Goal: Task Accomplishment & Management: Use online tool/utility

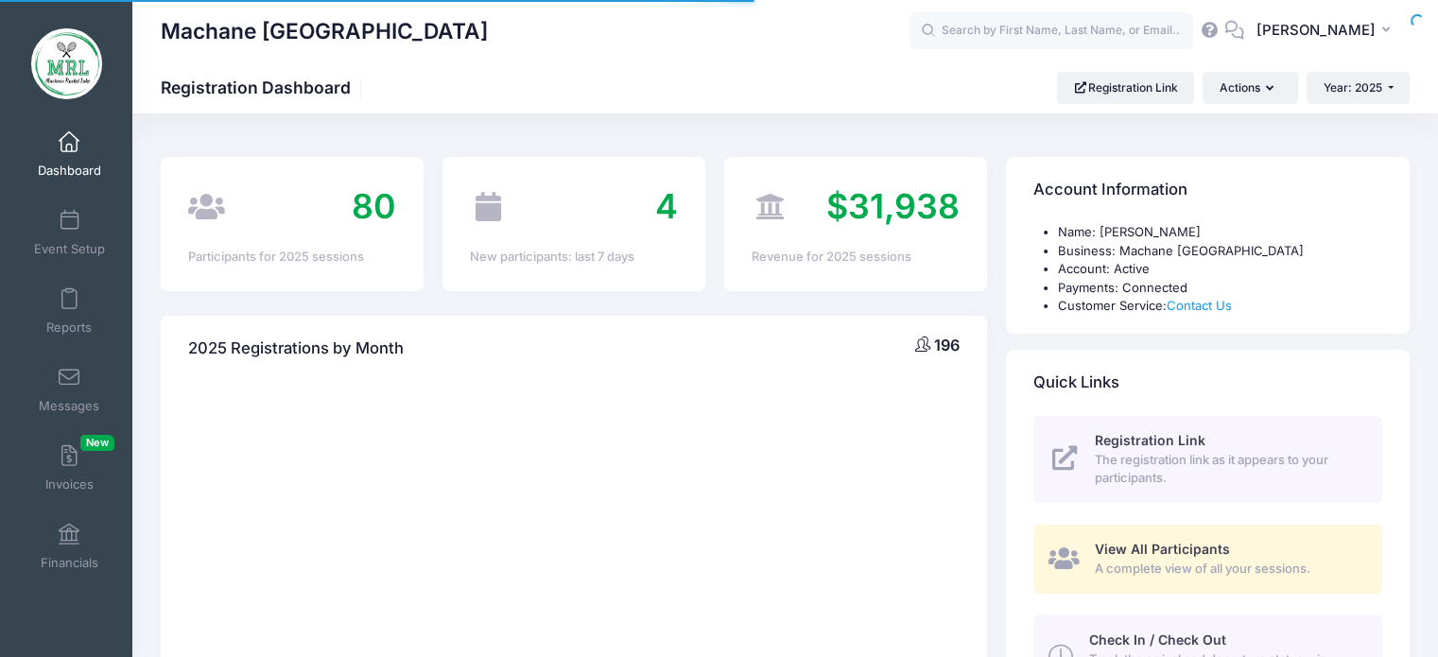
select select
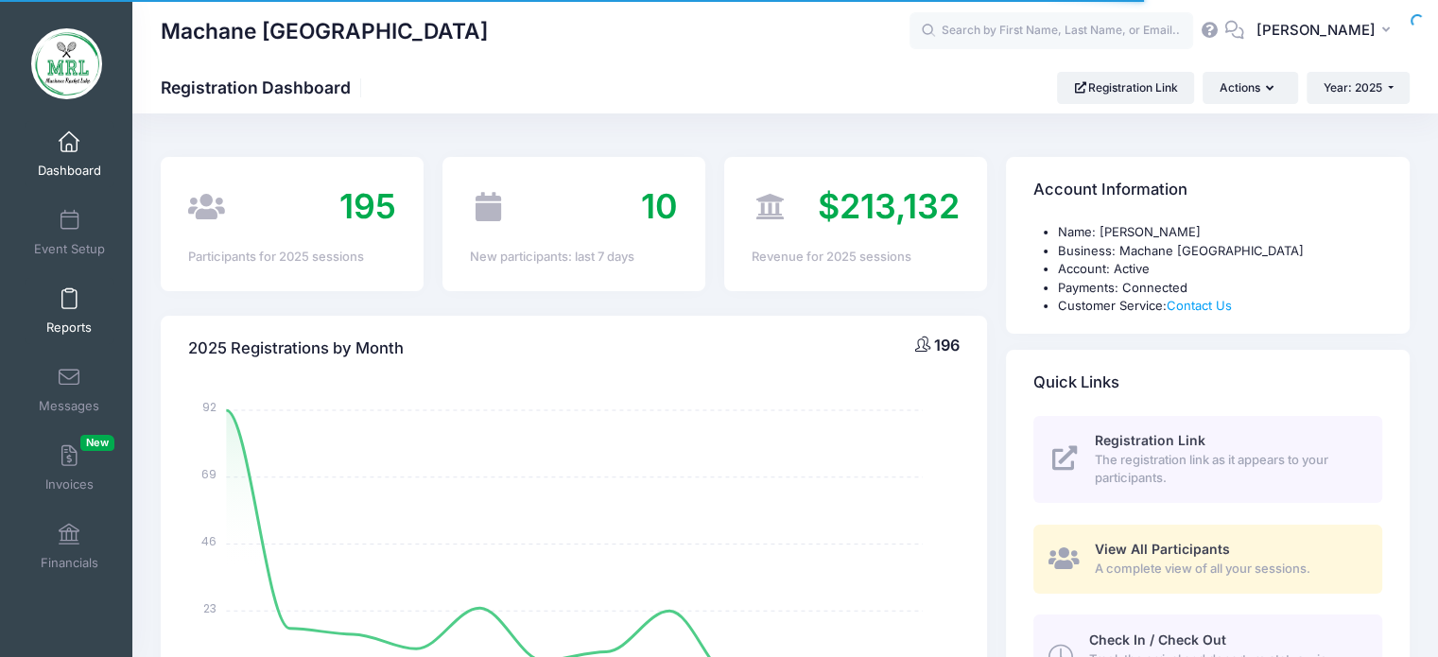
click at [69, 301] on span at bounding box center [69, 299] width 0 height 21
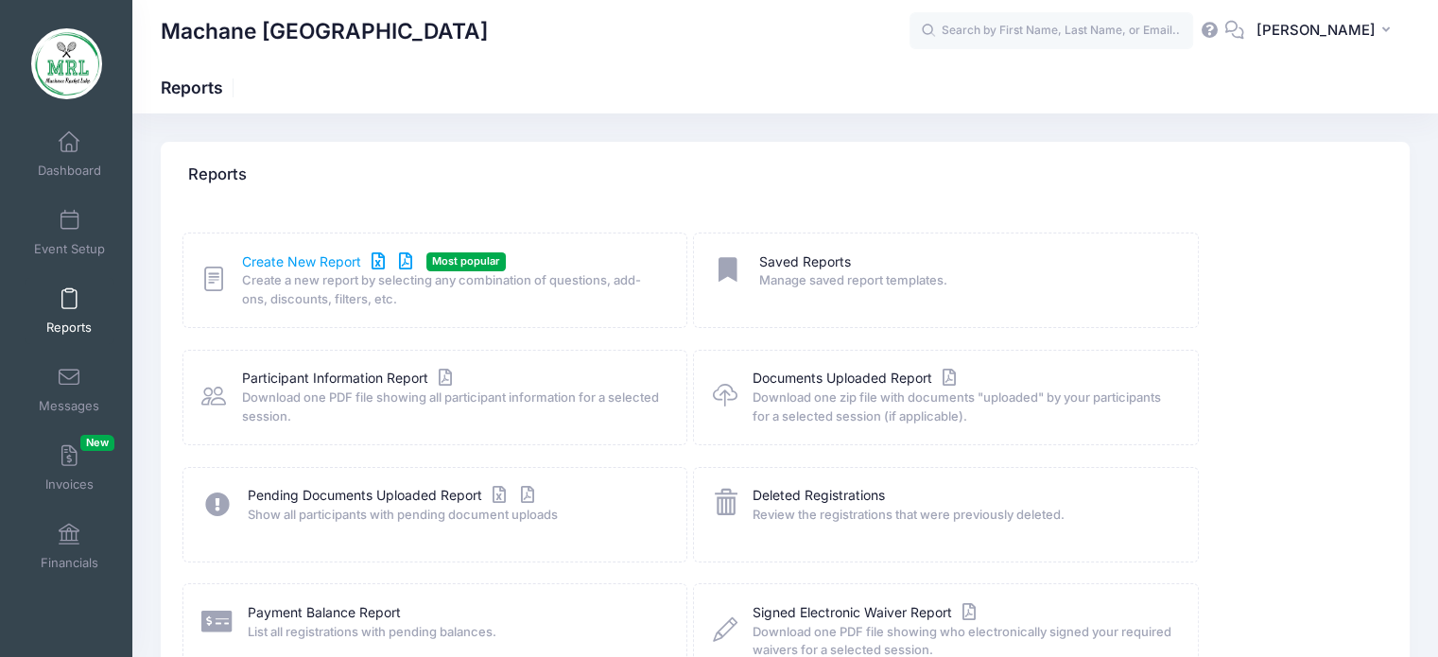
click at [303, 262] on link "Create New Report" at bounding box center [330, 262] width 176 height 20
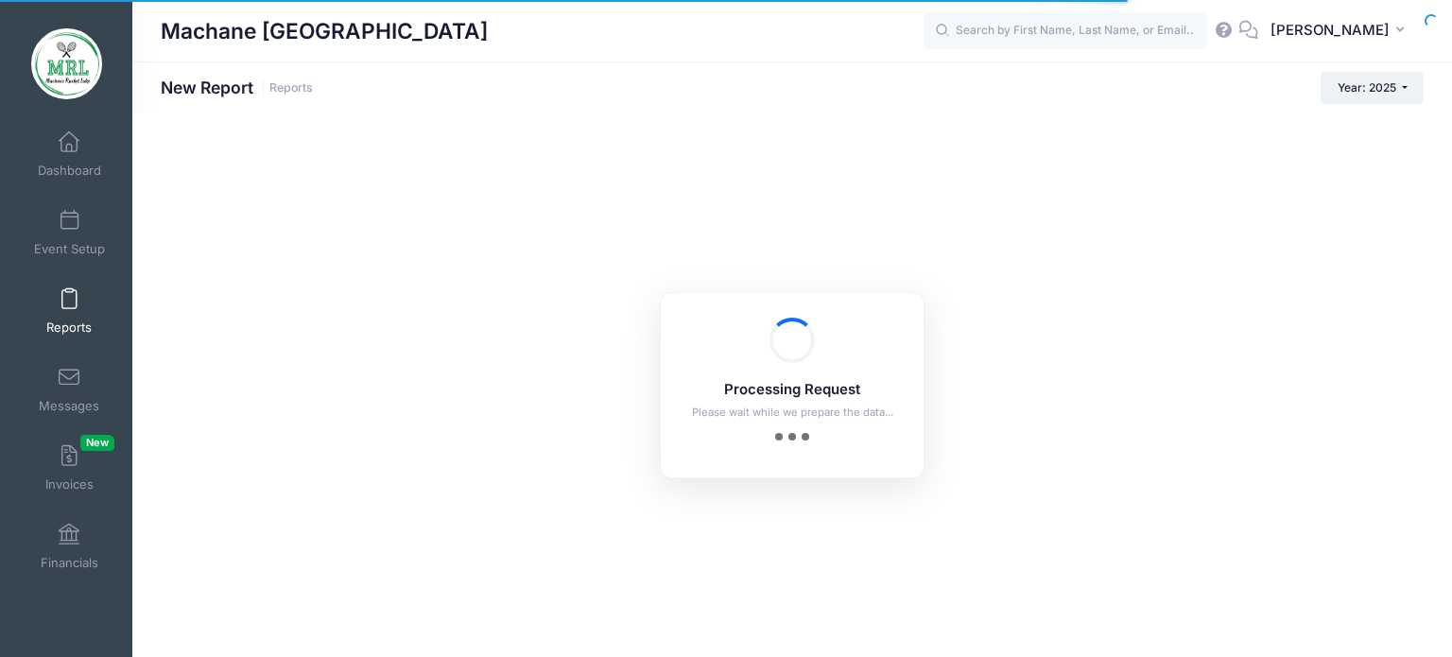
checkbox input "true"
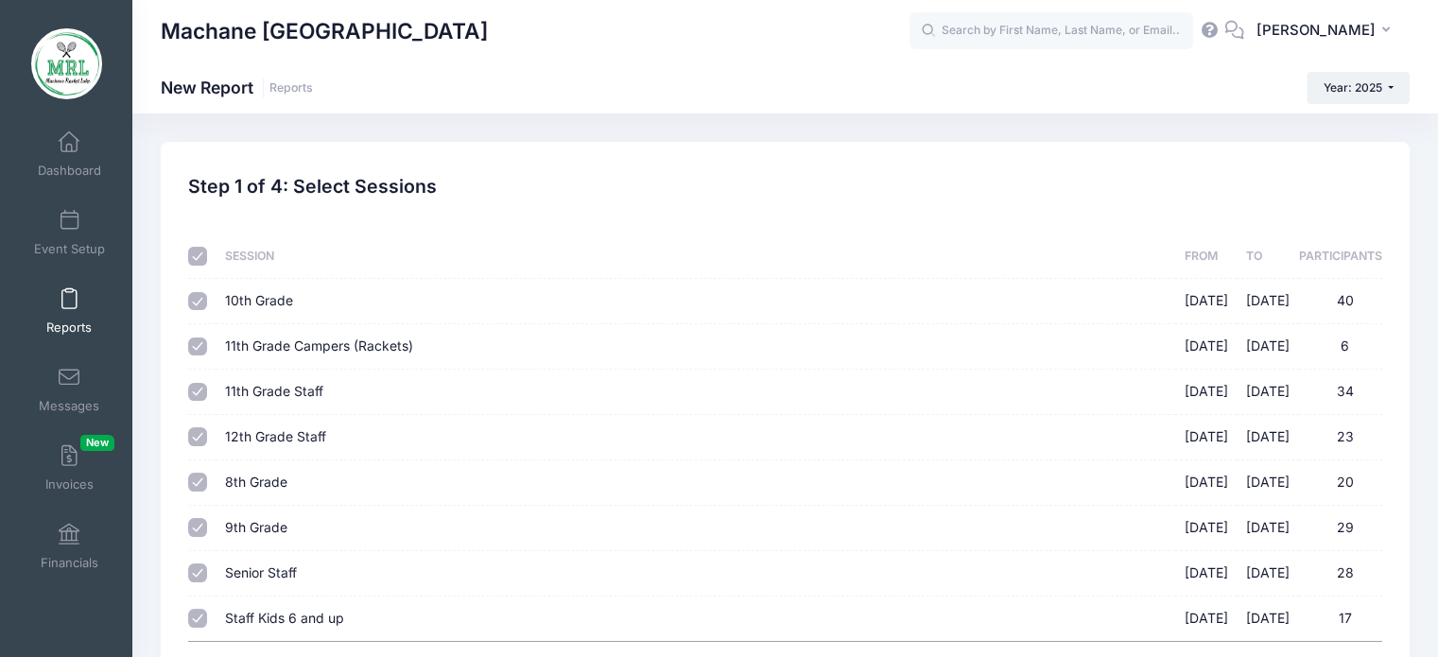
click at [193, 256] on input "checkbox" at bounding box center [197, 256] width 19 height 19
checkbox input "false"
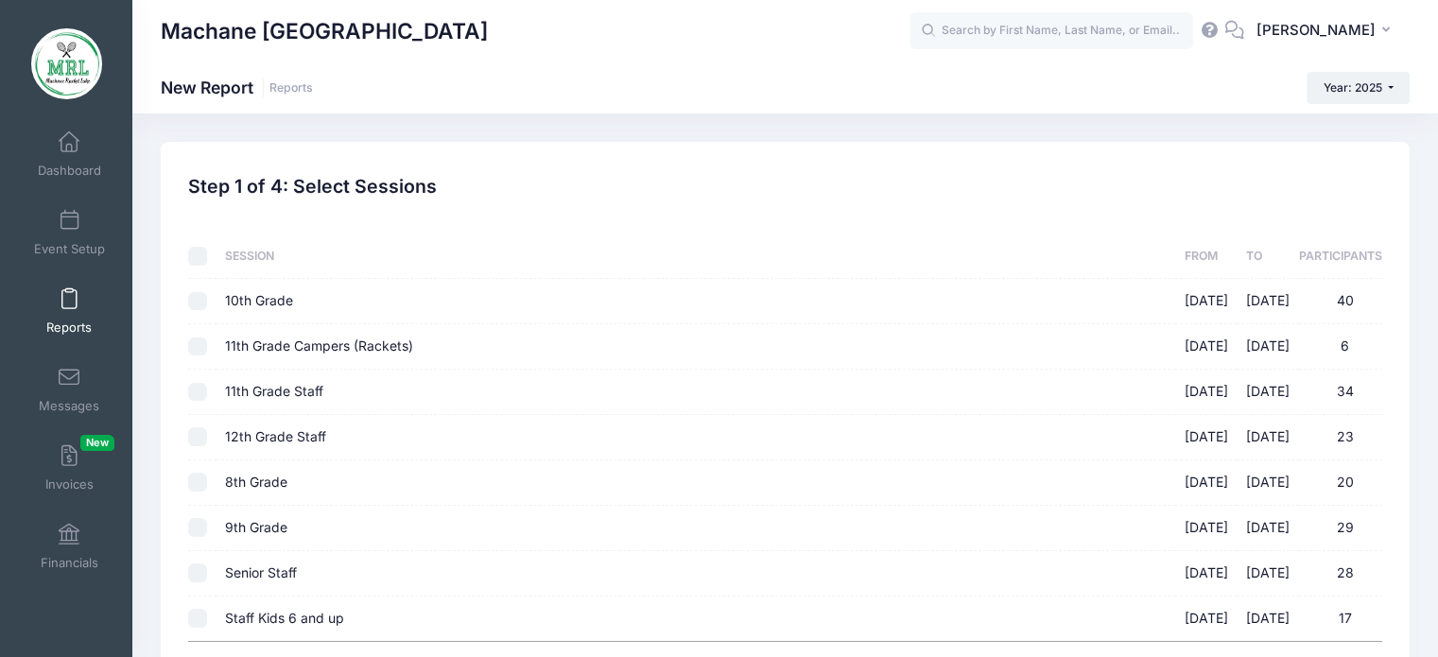
checkbox input "false"
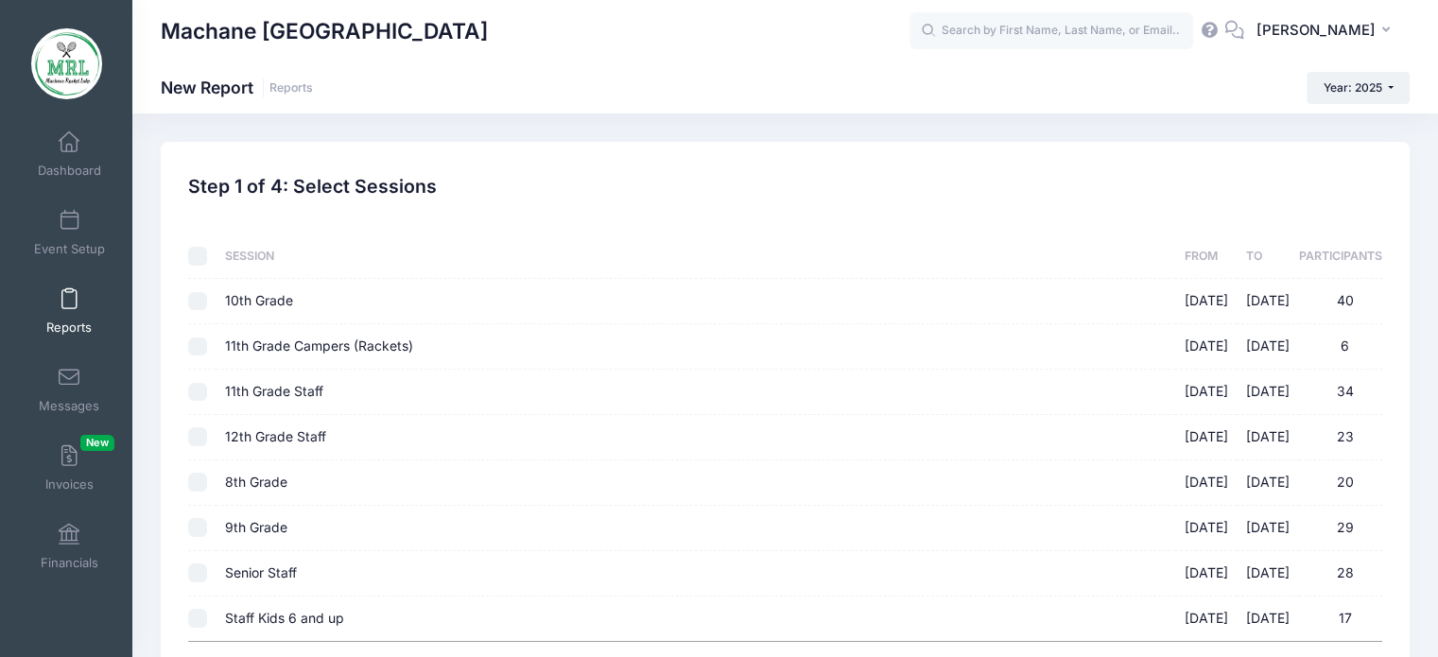
click at [204, 289] on td at bounding box center [201, 301] width 27 height 45
click at [193, 306] on input "10th Grade 08/14/2025 - 08/28/2025 40" at bounding box center [197, 301] width 19 height 19
checkbox input "true"
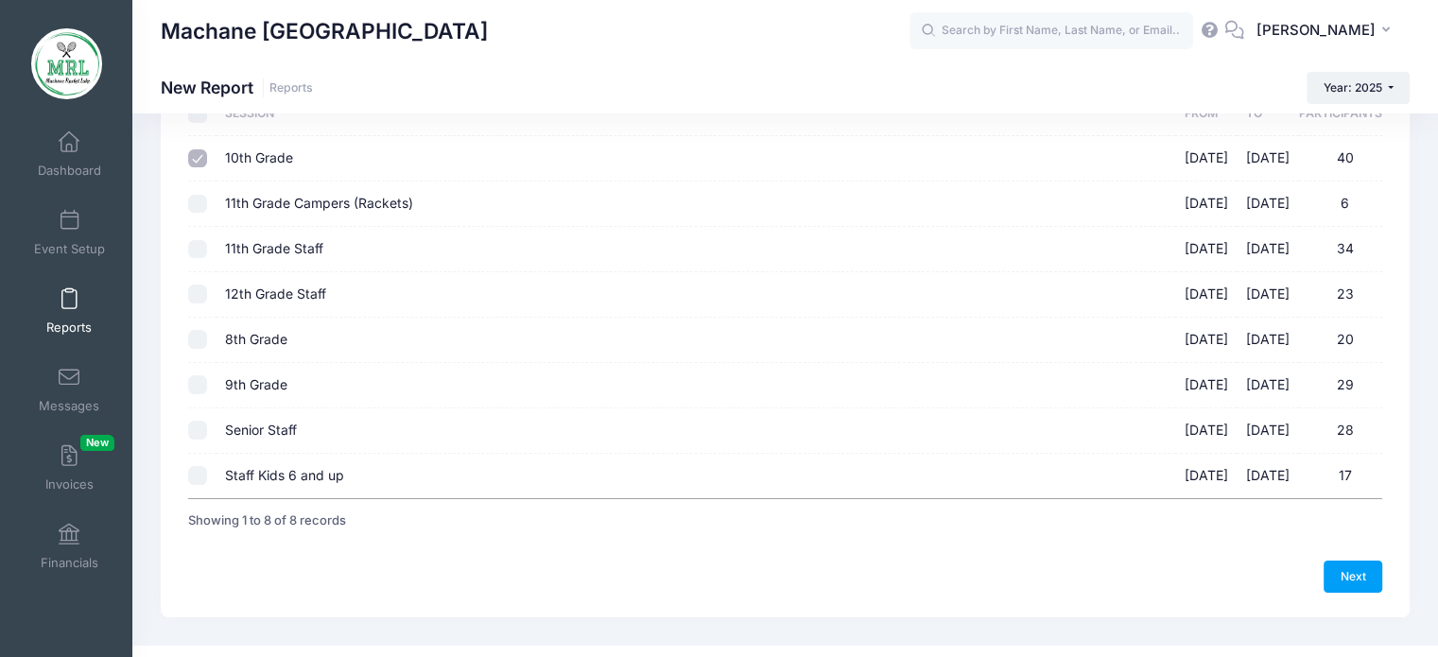
scroll to position [172, 0]
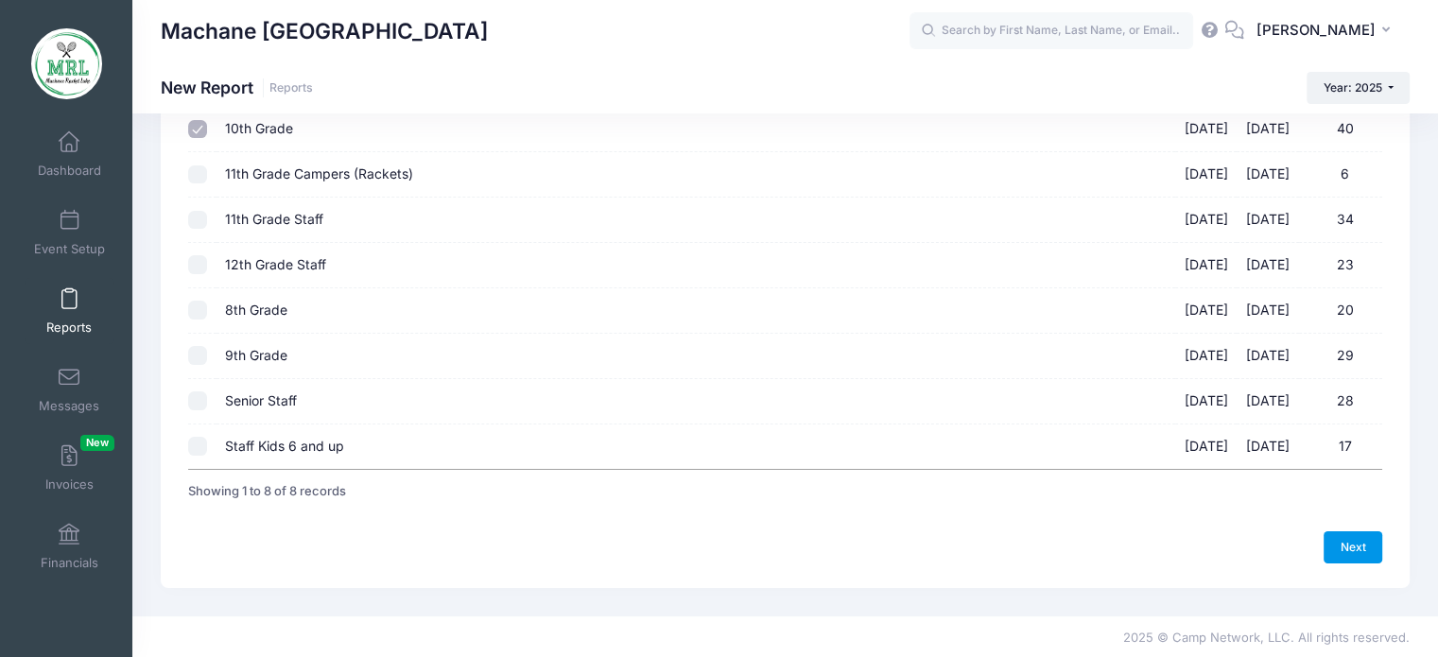
drag, startPoint x: 1363, startPoint y: 540, endPoint x: 277, endPoint y: 208, distance: 1136.0
click at [1363, 540] on link "Next" at bounding box center [1353, 547] width 59 height 32
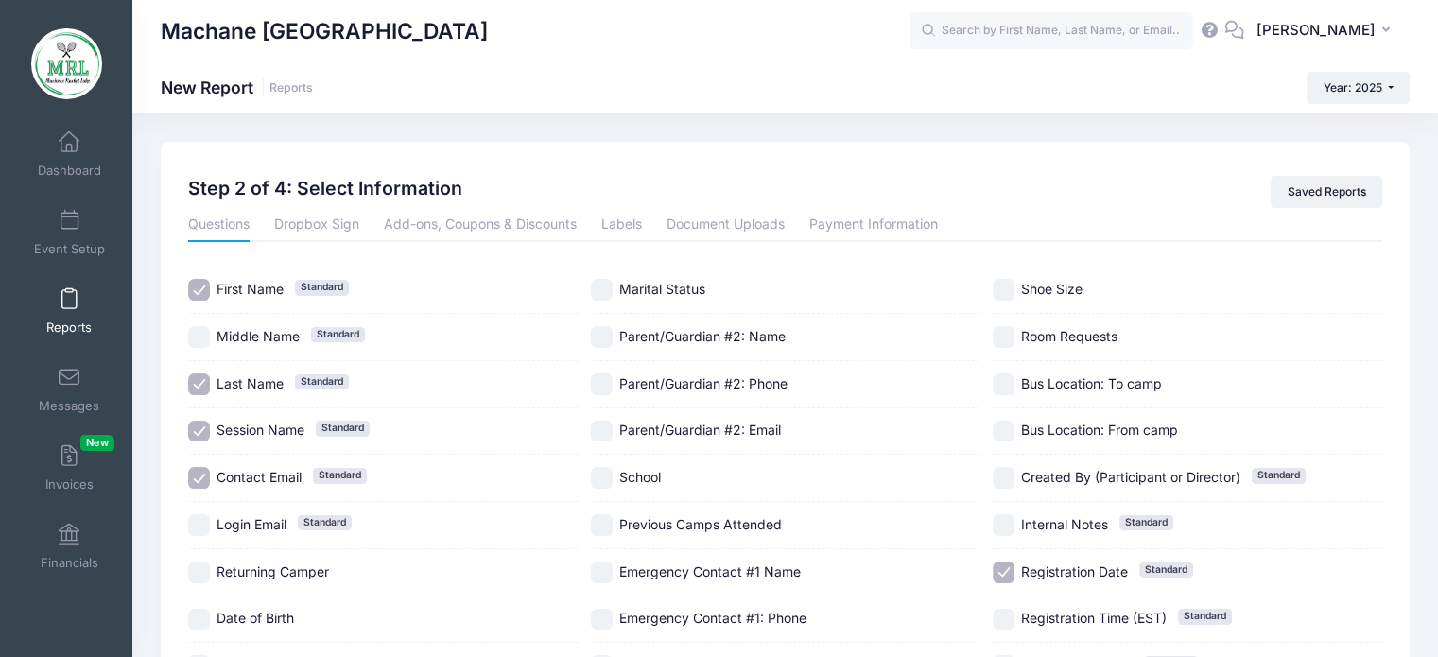
click at [193, 437] on input "Session Name Standard" at bounding box center [199, 432] width 22 height 22
checkbox input "false"
click at [200, 460] on div "Contact Email Standard" at bounding box center [383, 478] width 390 height 47
checkbox input "false"
click at [1016, 571] on label "Registration Date Standard" at bounding box center [1188, 573] width 390 height 22
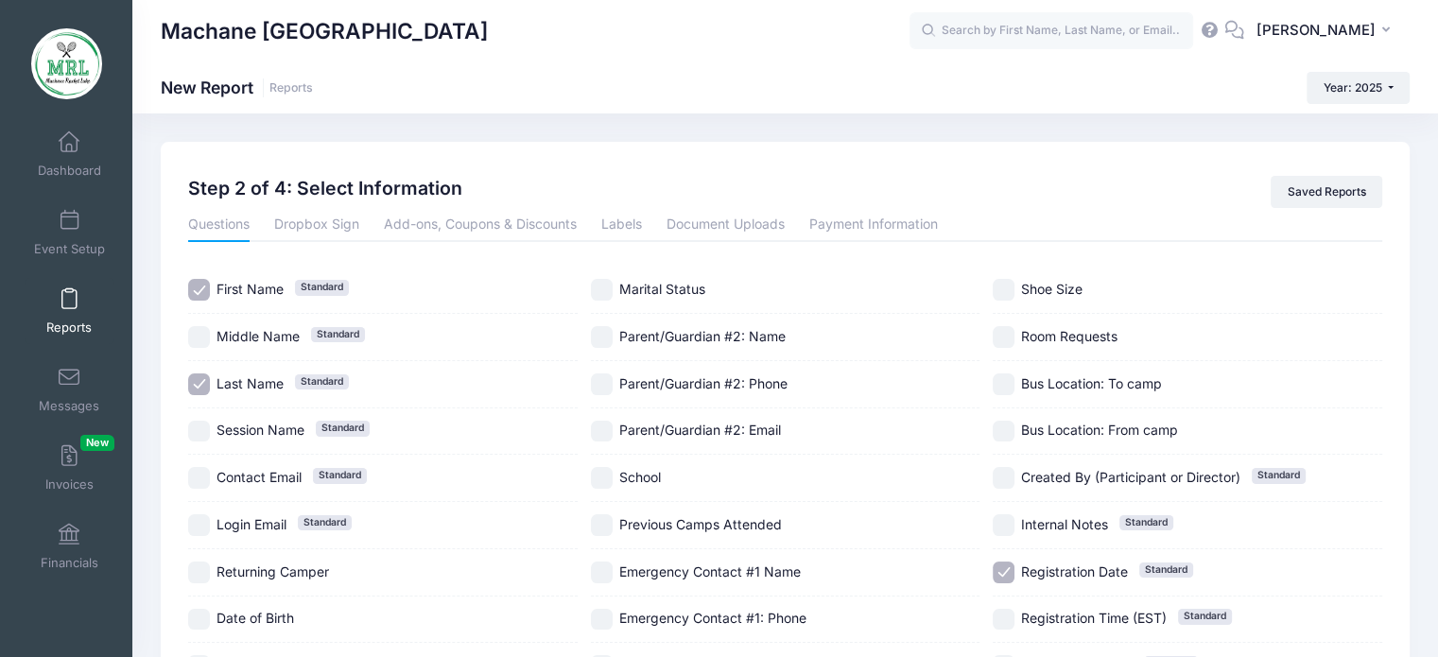
checkbox input "false"
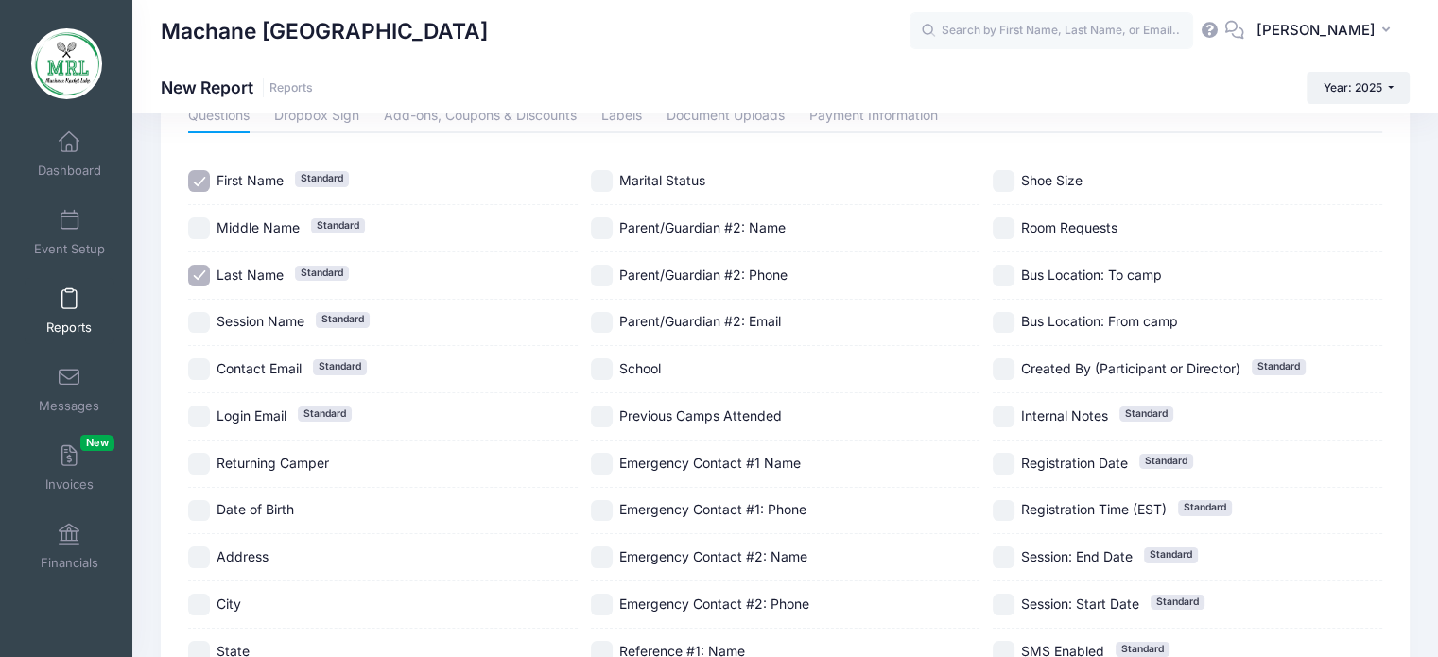
scroll to position [189, 0]
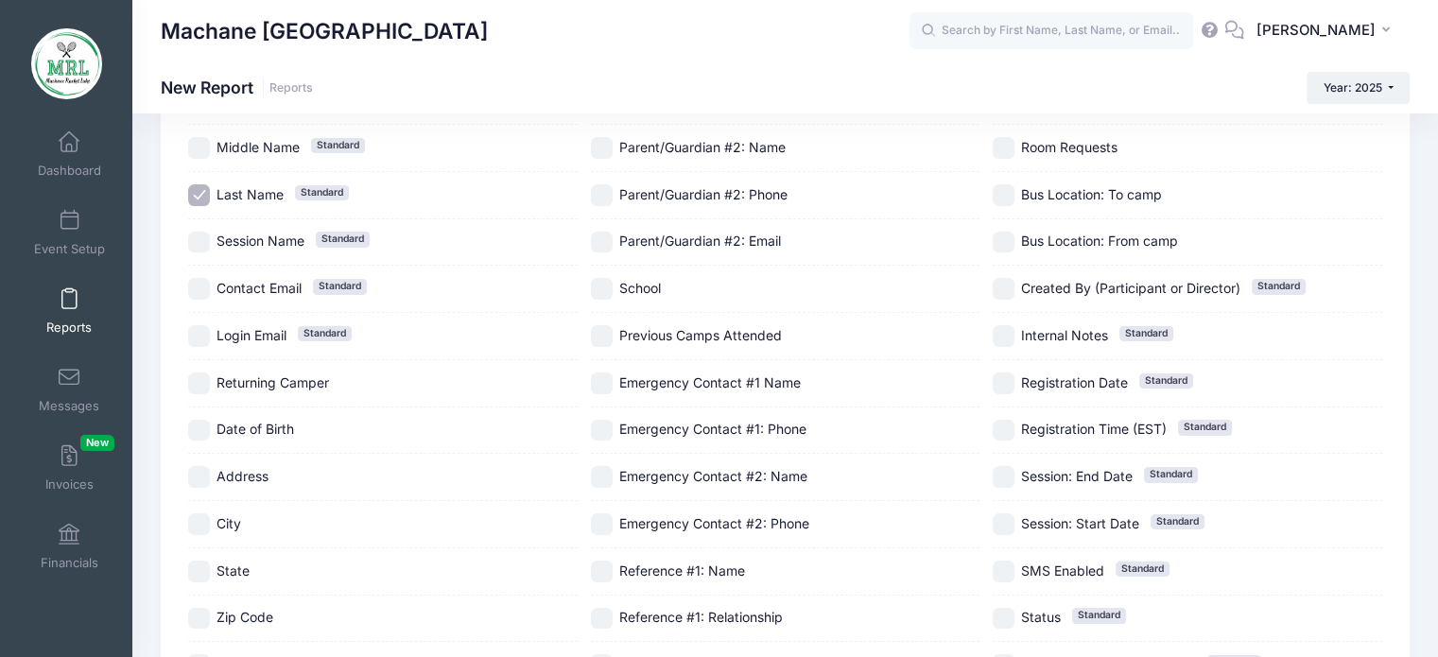
click at [755, 321] on div "Previous Camps Attended" at bounding box center [786, 336] width 390 height 47
checkbox input "true"
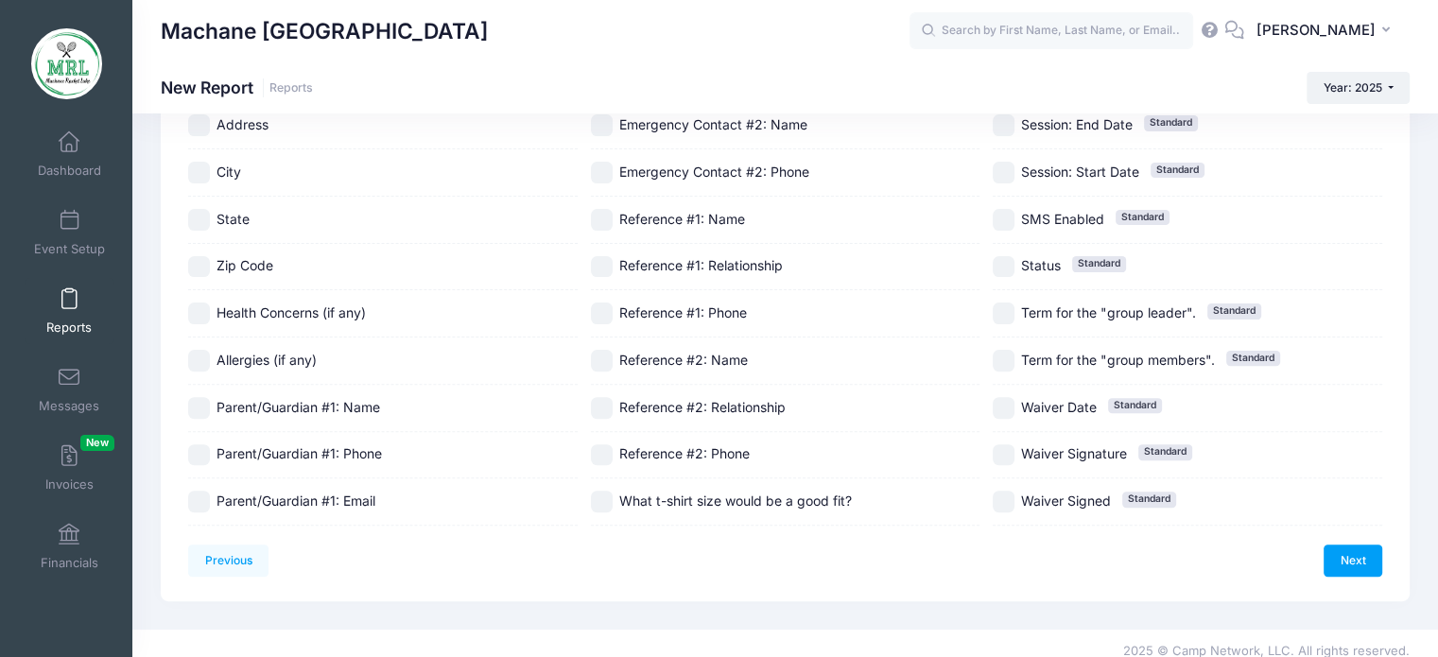
scroll to position [552, 0]
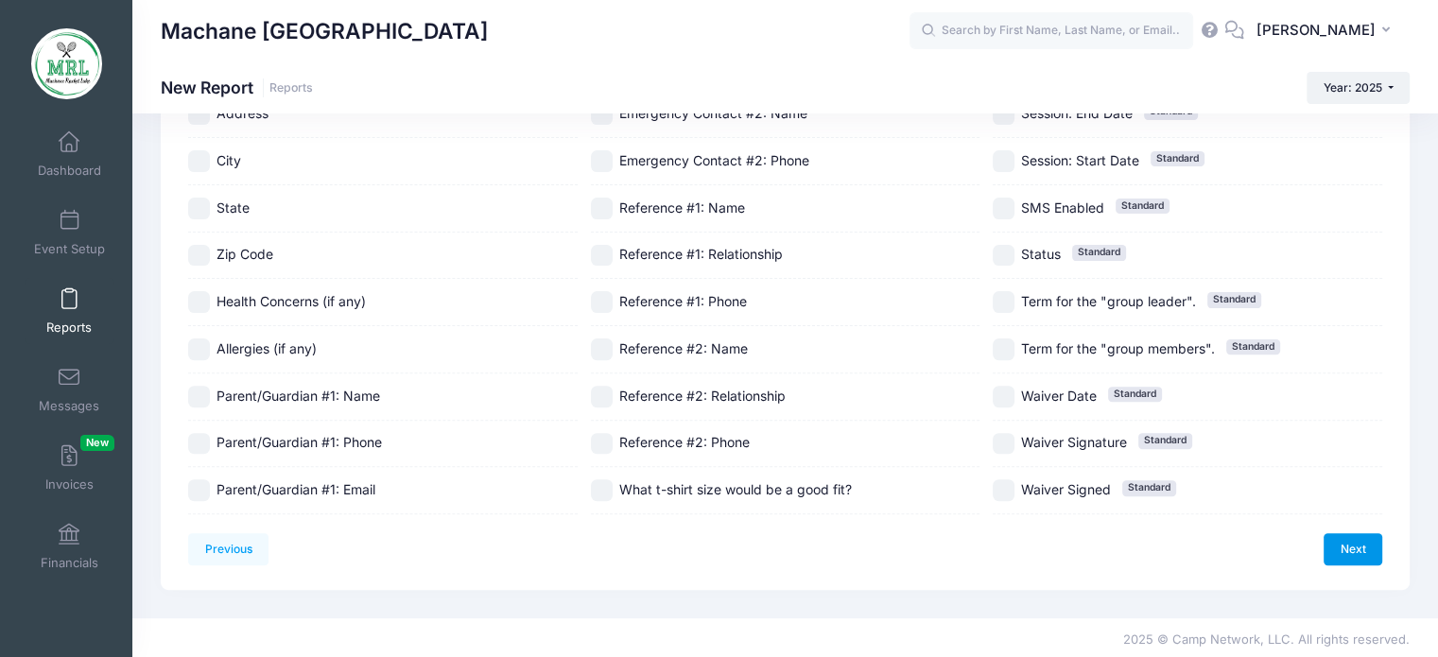
click at [1378, 551] on link "Next" at bounding box center [1353, 549] width 59 height 32
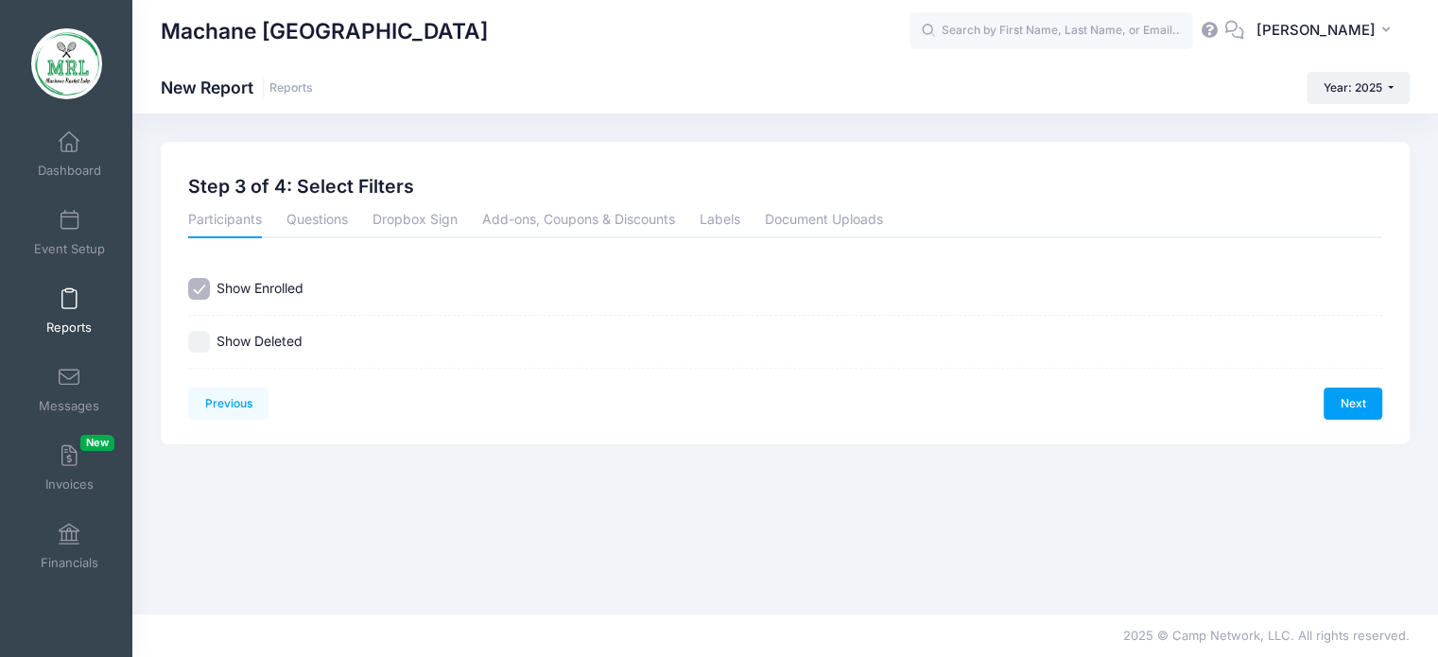
scroll to position [0, 0]
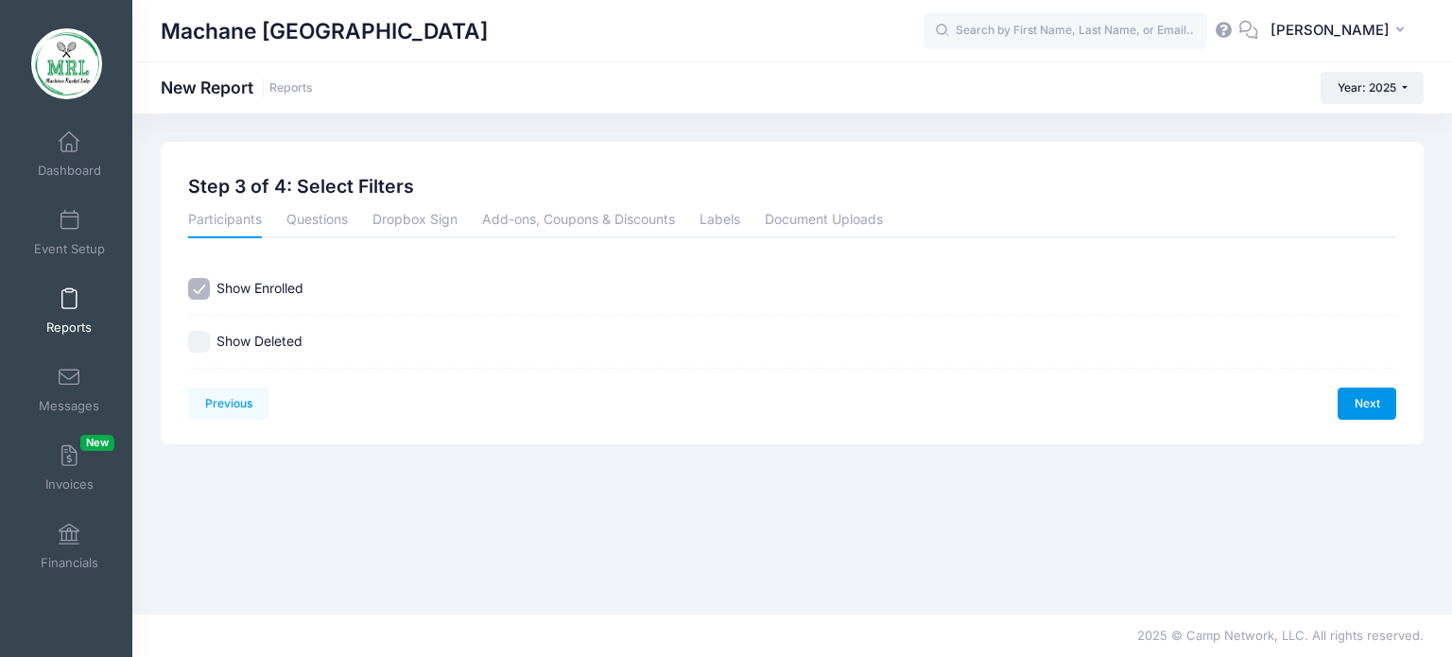
click at [1347, 417] on link "Next" at bounding box center [1367, 404] width 59 height 32
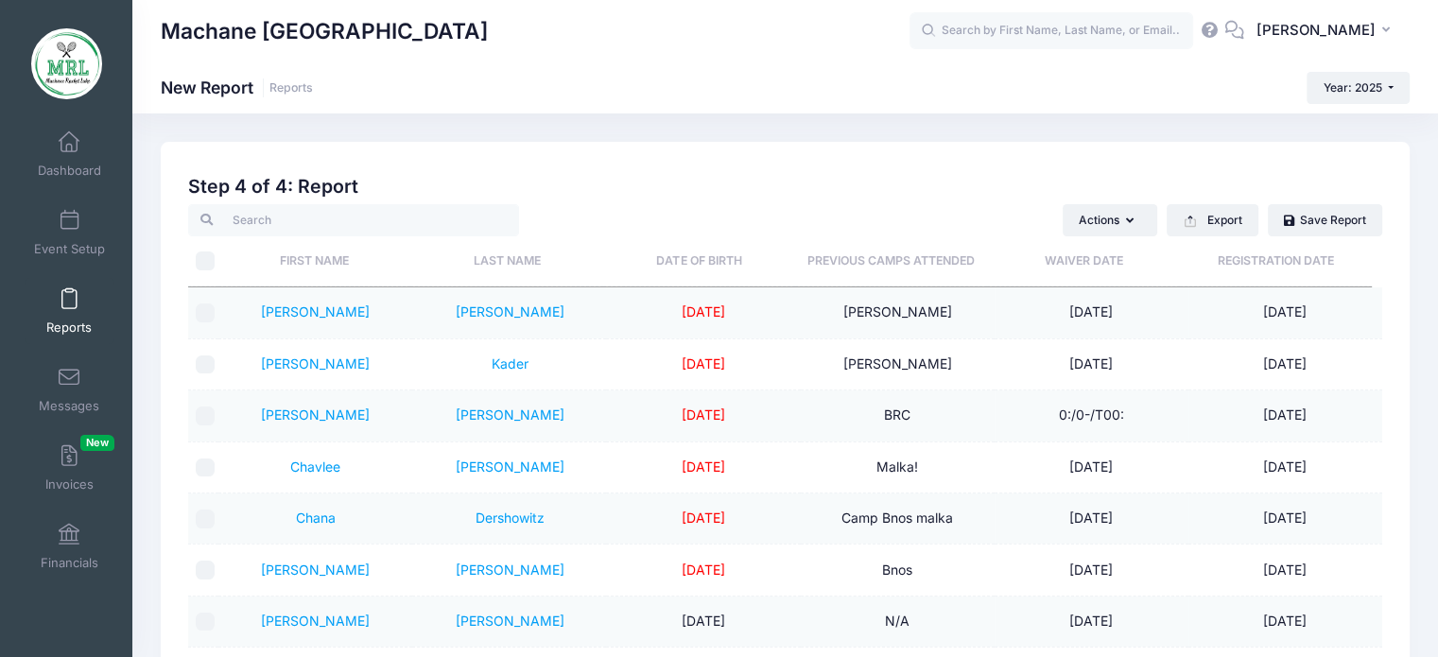
click at [897, 279] on th "Previous Camps Attended" at bounding box center [891, 261] width 192 height 50
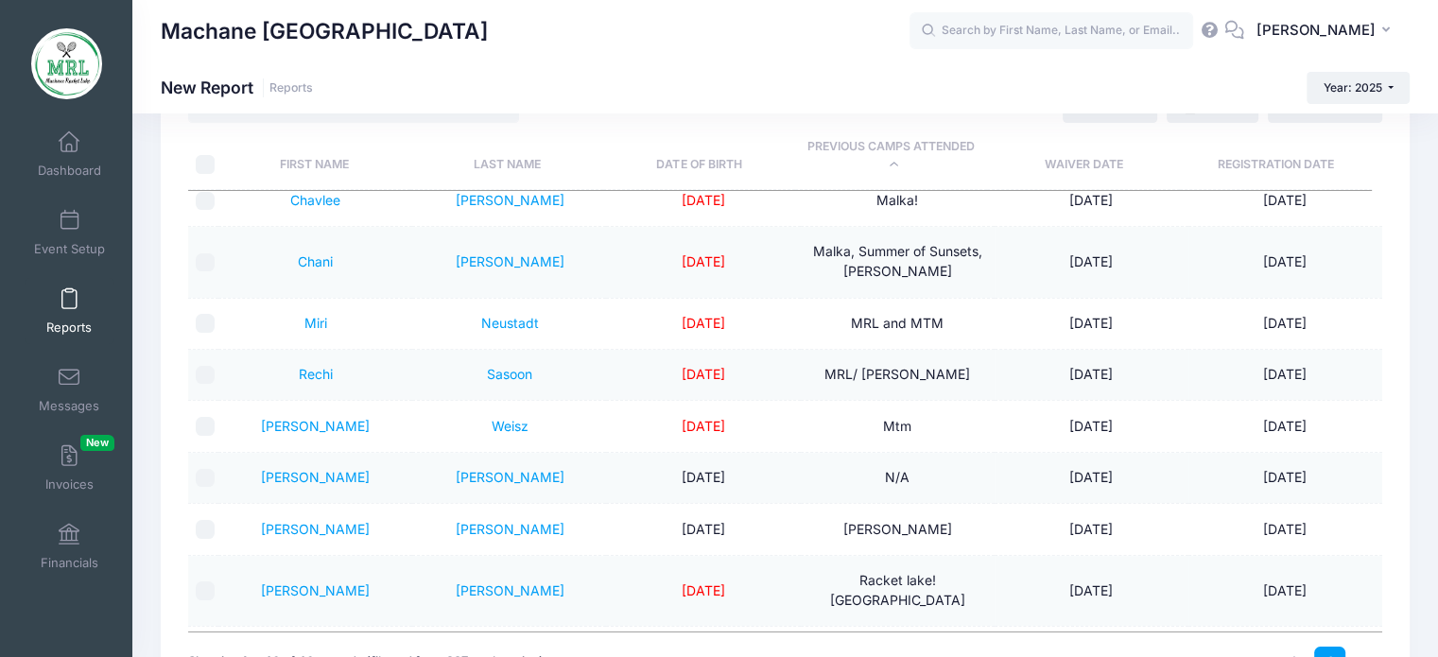
scroll to position [86, 0]
